Goal: Information Seeking & Learning: Check status

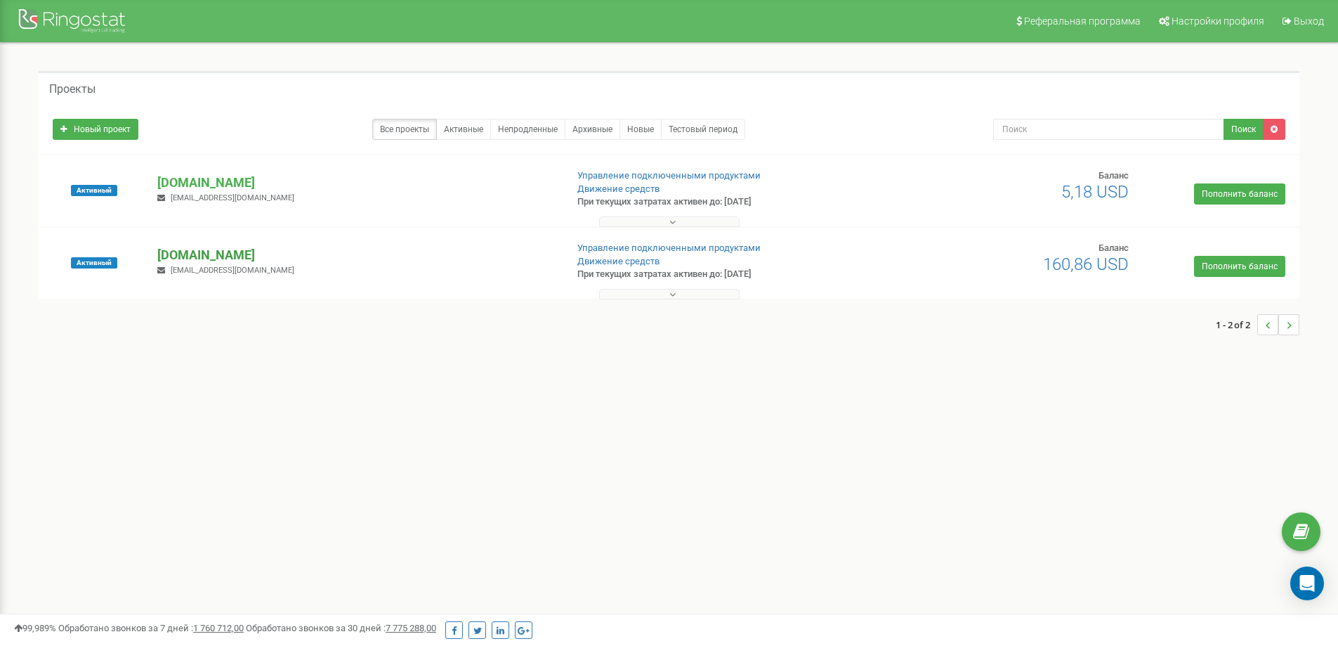
click at [188, 253] on p "[DOMAIN_NAME]" at bounding box center [355, 255] width 397 height 18
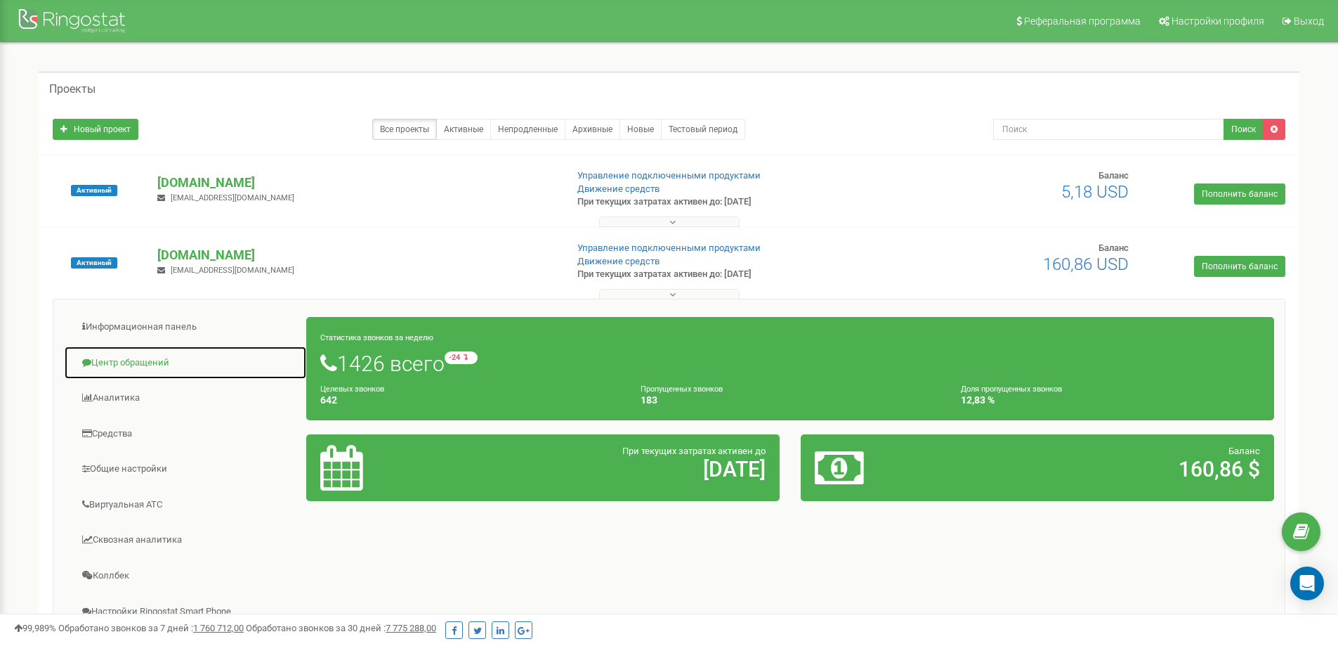
click at [125, 367] on link "Центр обращений" at bounding box center [185, 363] width 243 height 34
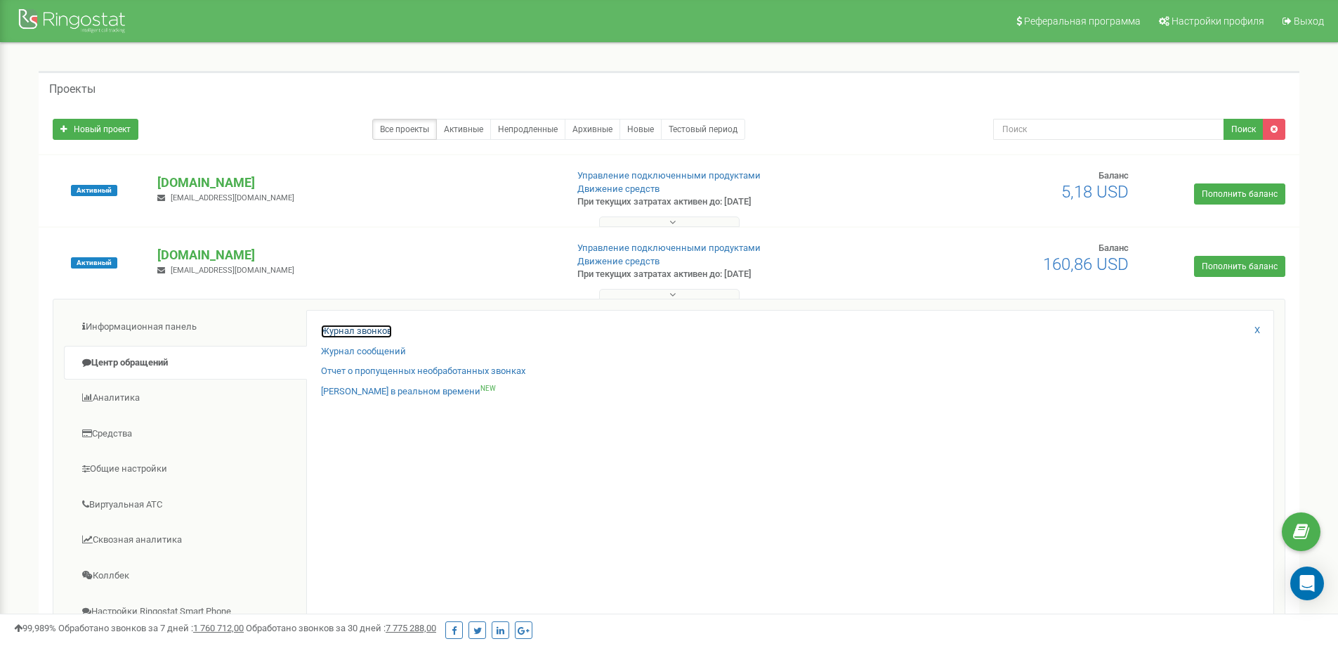
click at [330, 332] on link "Журнал звонков" at bounding box center [356, 331] width 71 height 13
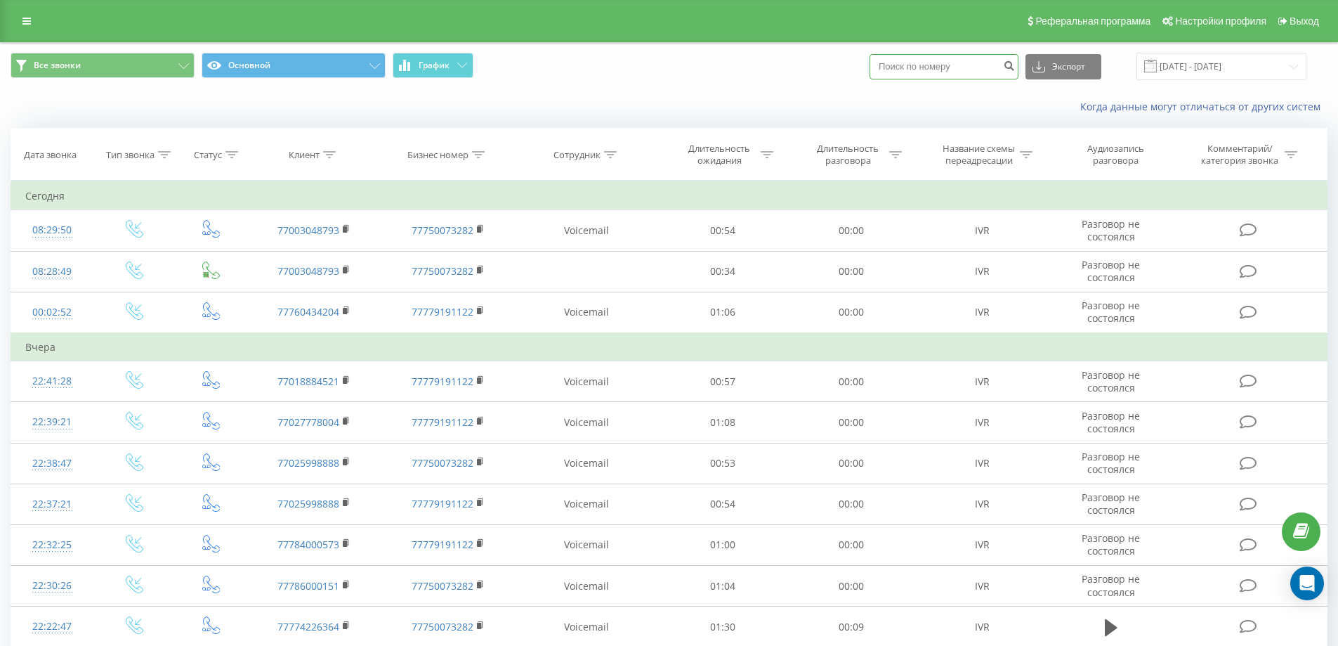
click at [941, 67] on input at bounding box center [944, 66] width 149 height 25
paste input "77058646161"
type input "77058646161"
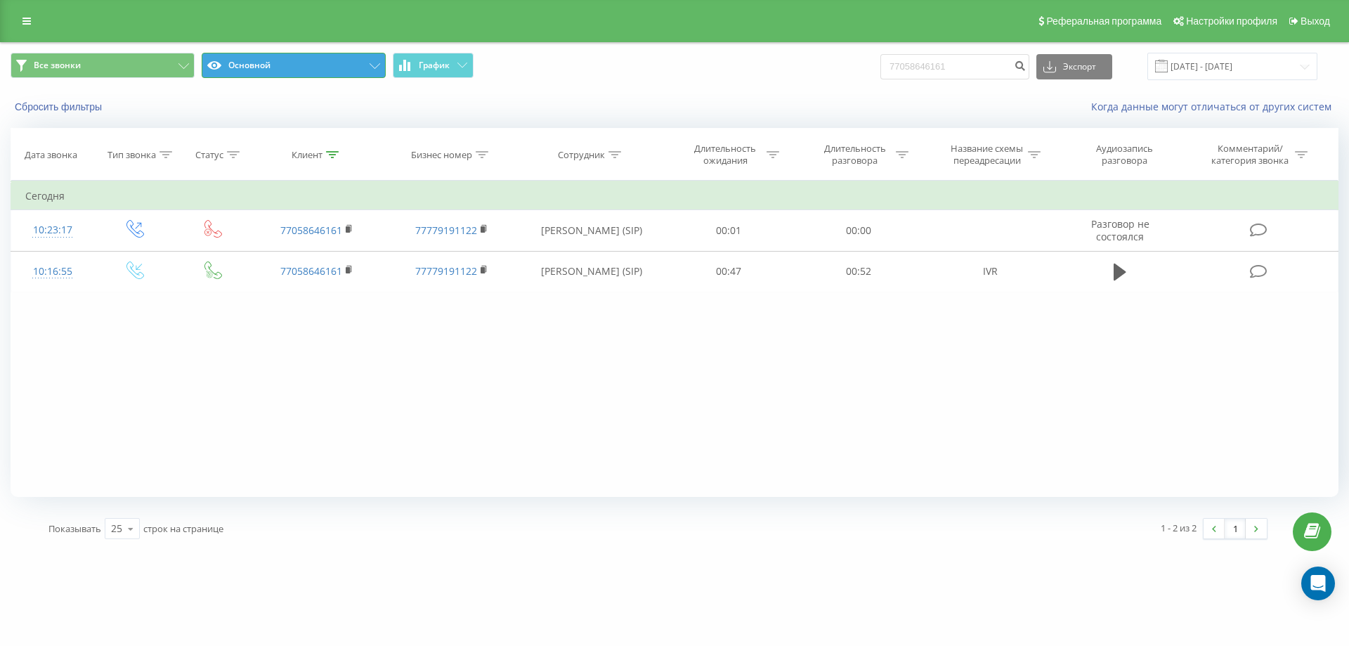
click at [240, 58] on button "Основной" at bounding box center [294, 65] width 184 height 25
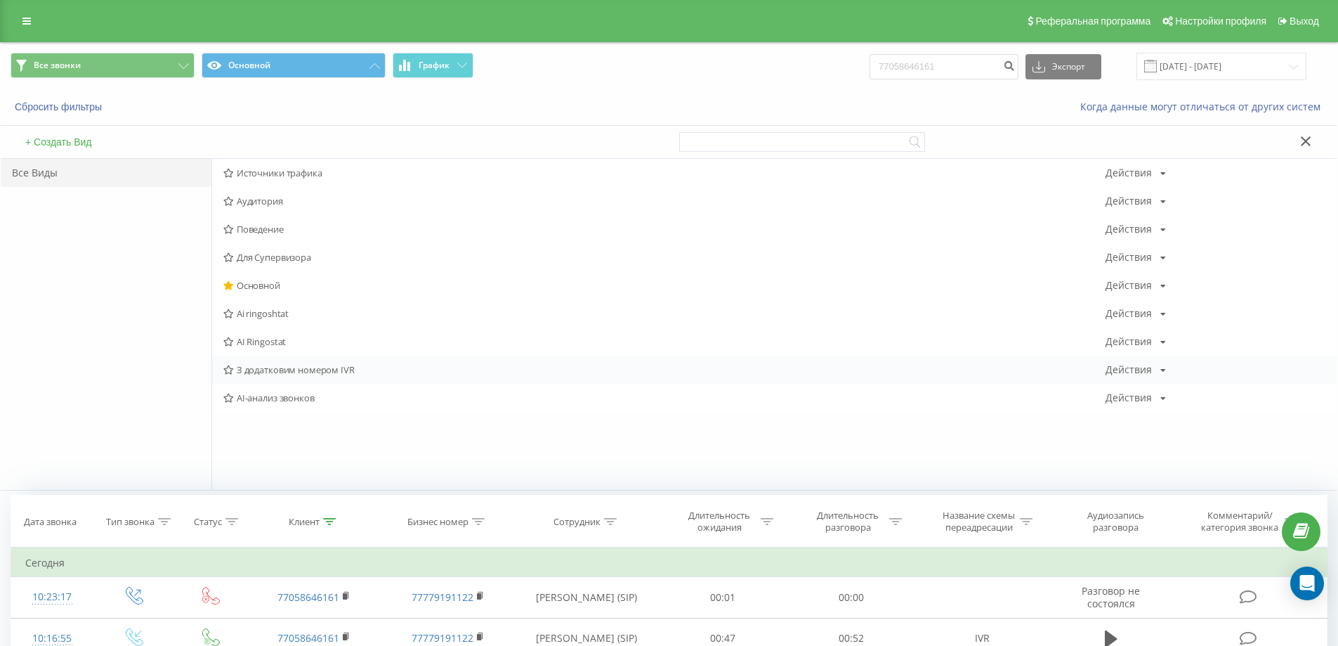
click at [295, 369] on span "З додатковим номером IVR" at bounding box center [664, 370] width 882 height 10
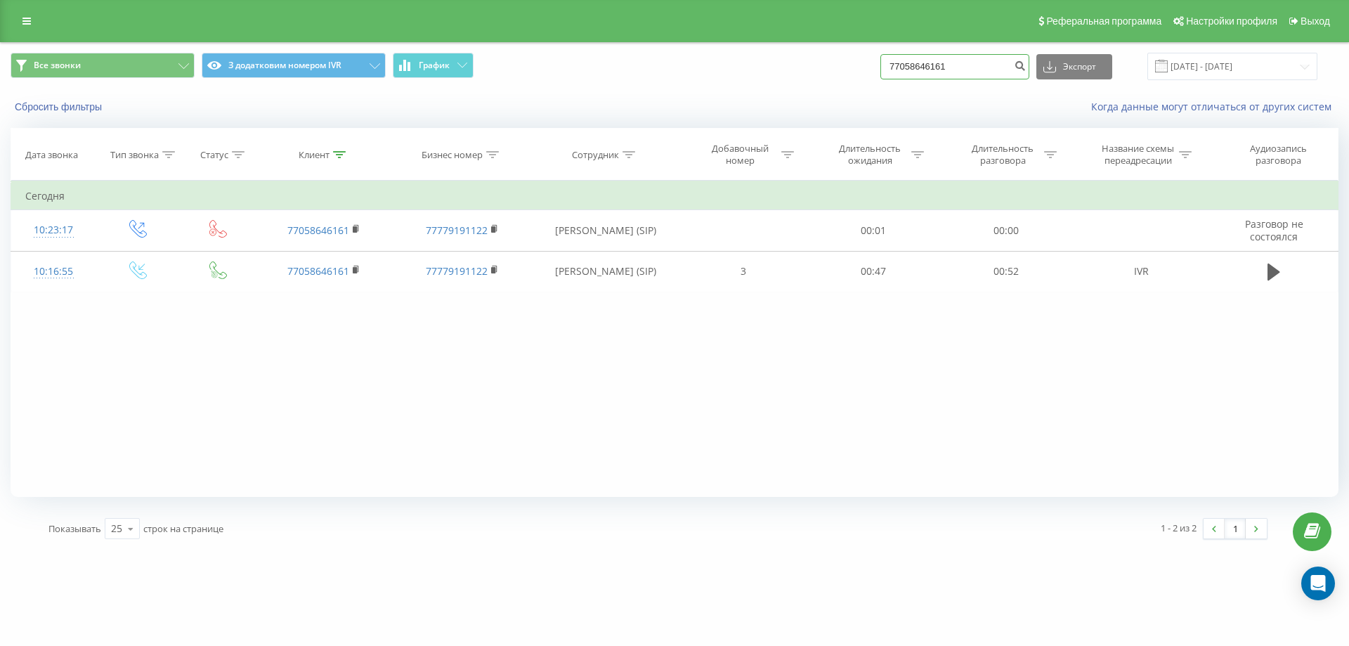
click at [944, 70] on input "77058646161" at bounding box center [954, 66] width 149 height 25
